Goal: Task Accomplishment & Management: Manage account settings

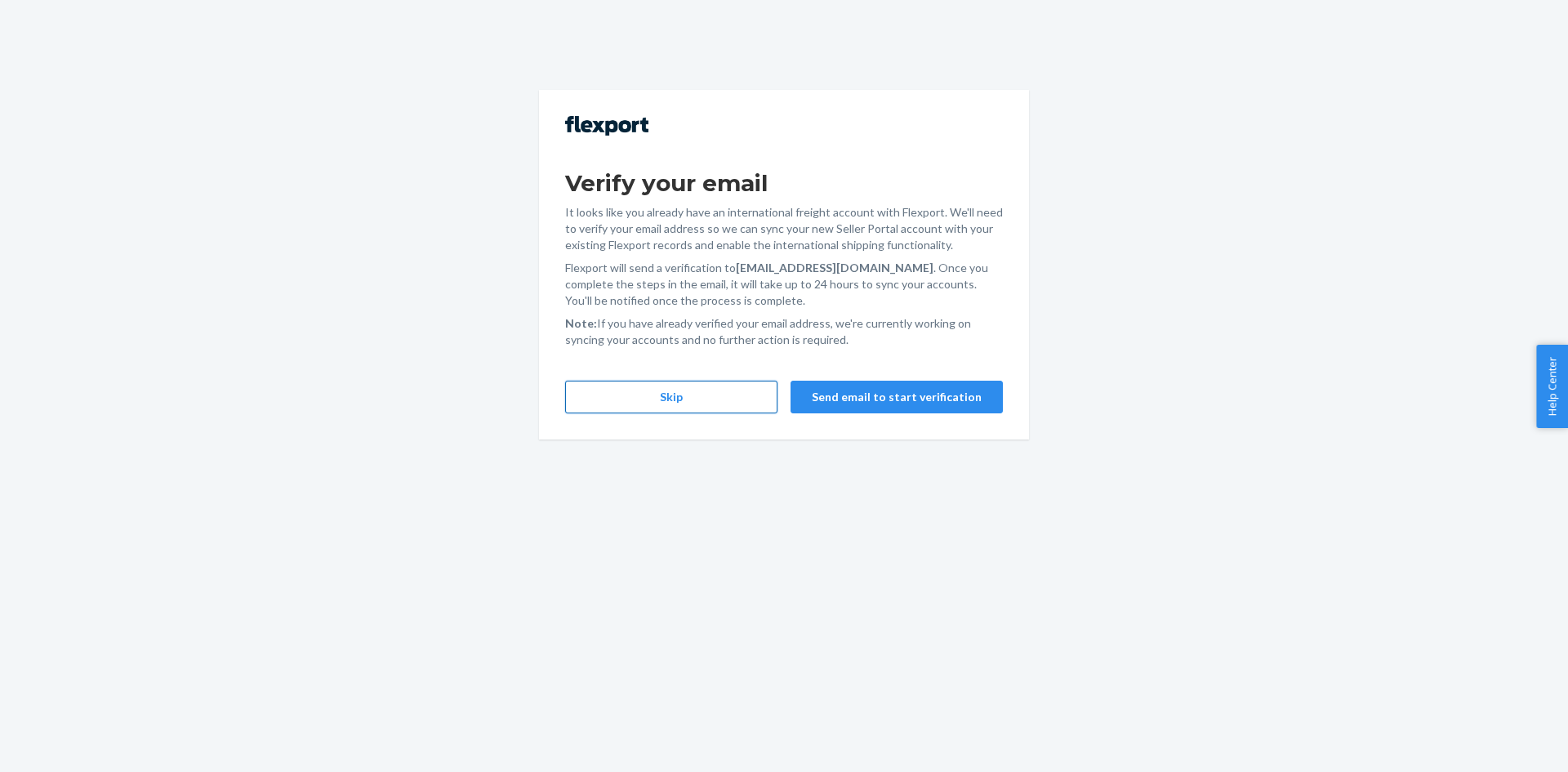
click at [722, 409] on button "Skip" at bounding box center [672, 396] width 213 height 33
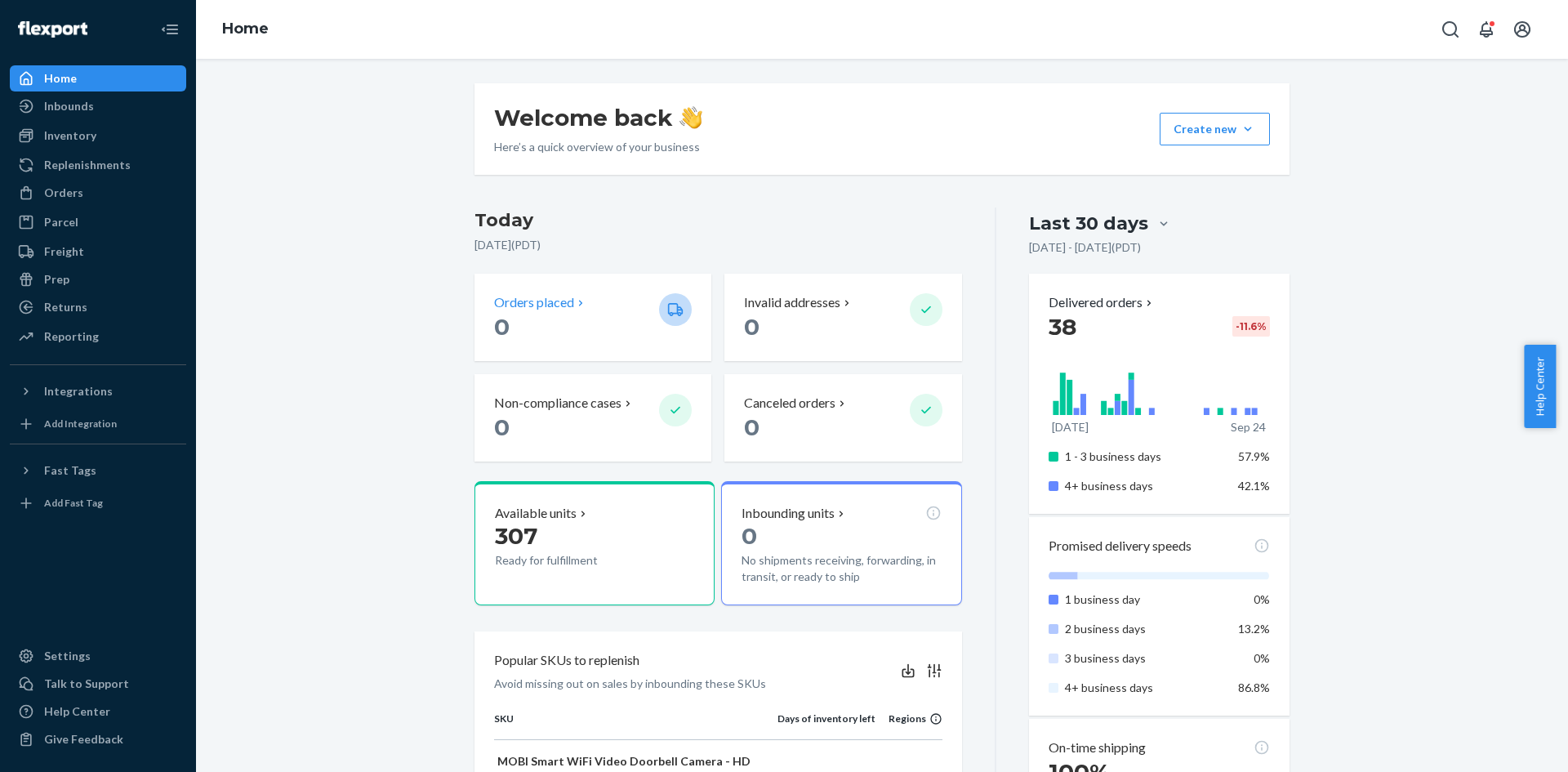
click at [539, 302] on p "Orders placed" at bounding box center [534, 302] width 80 height 19
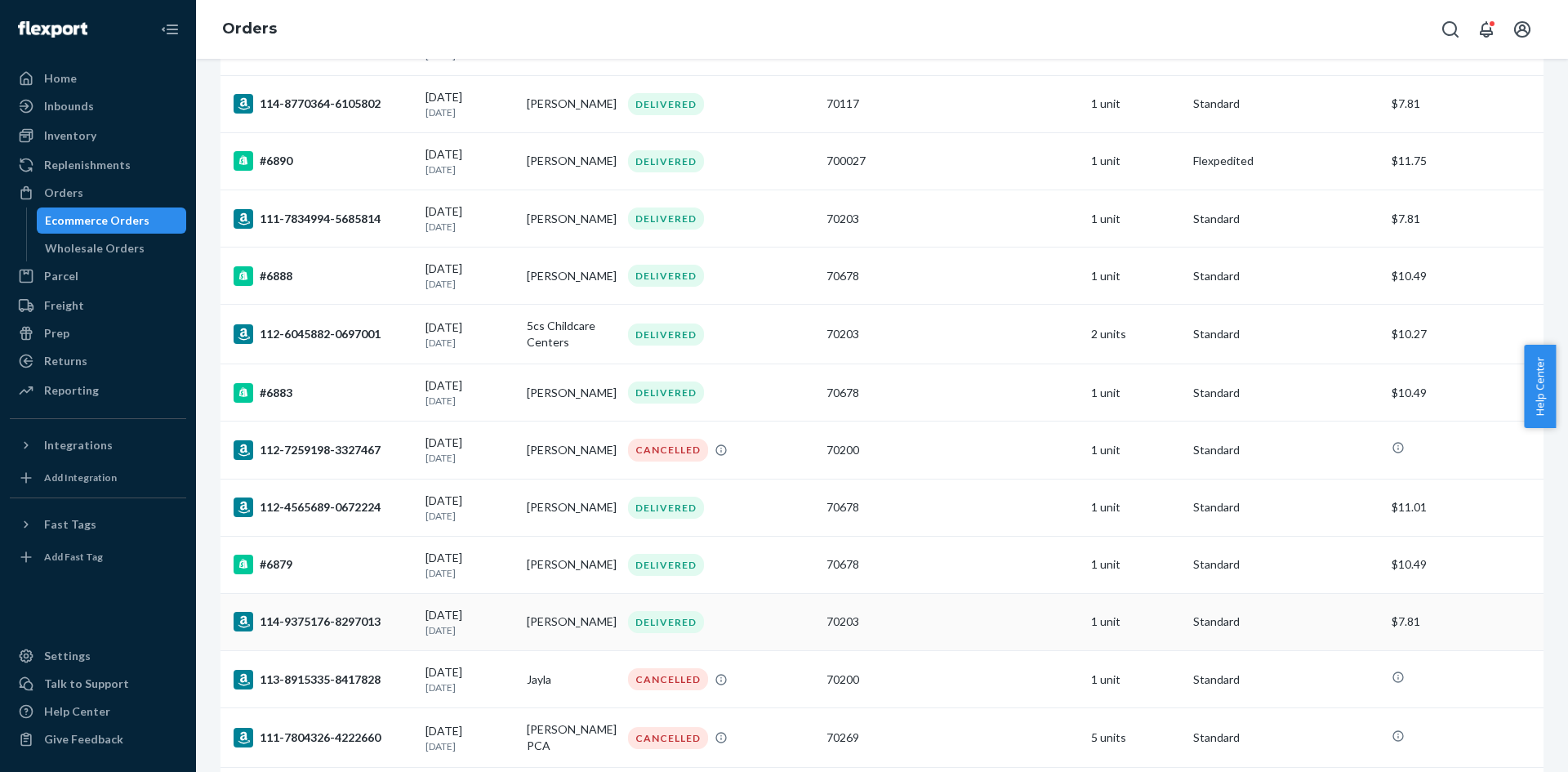
scroll to position [2694, 0]
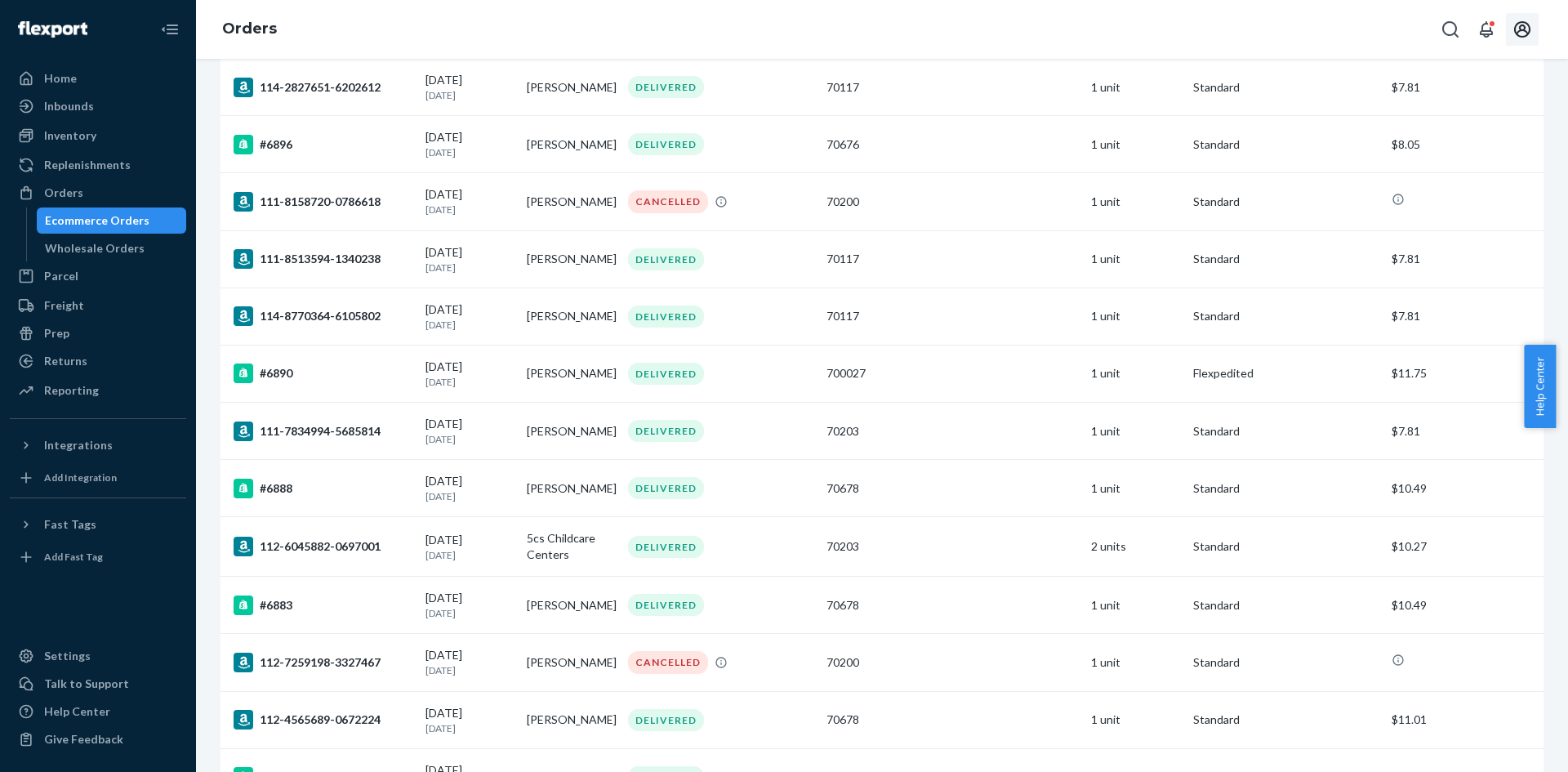
click at [1533, 32] on button "Open account menu" at bounding box center [1522, 29] width 33 height 33
click at [1444, 176] on div "Log out" at bounding box center [1484, 191] width 122 height 30
